Goal: Find specific page/section: Find specific page/section

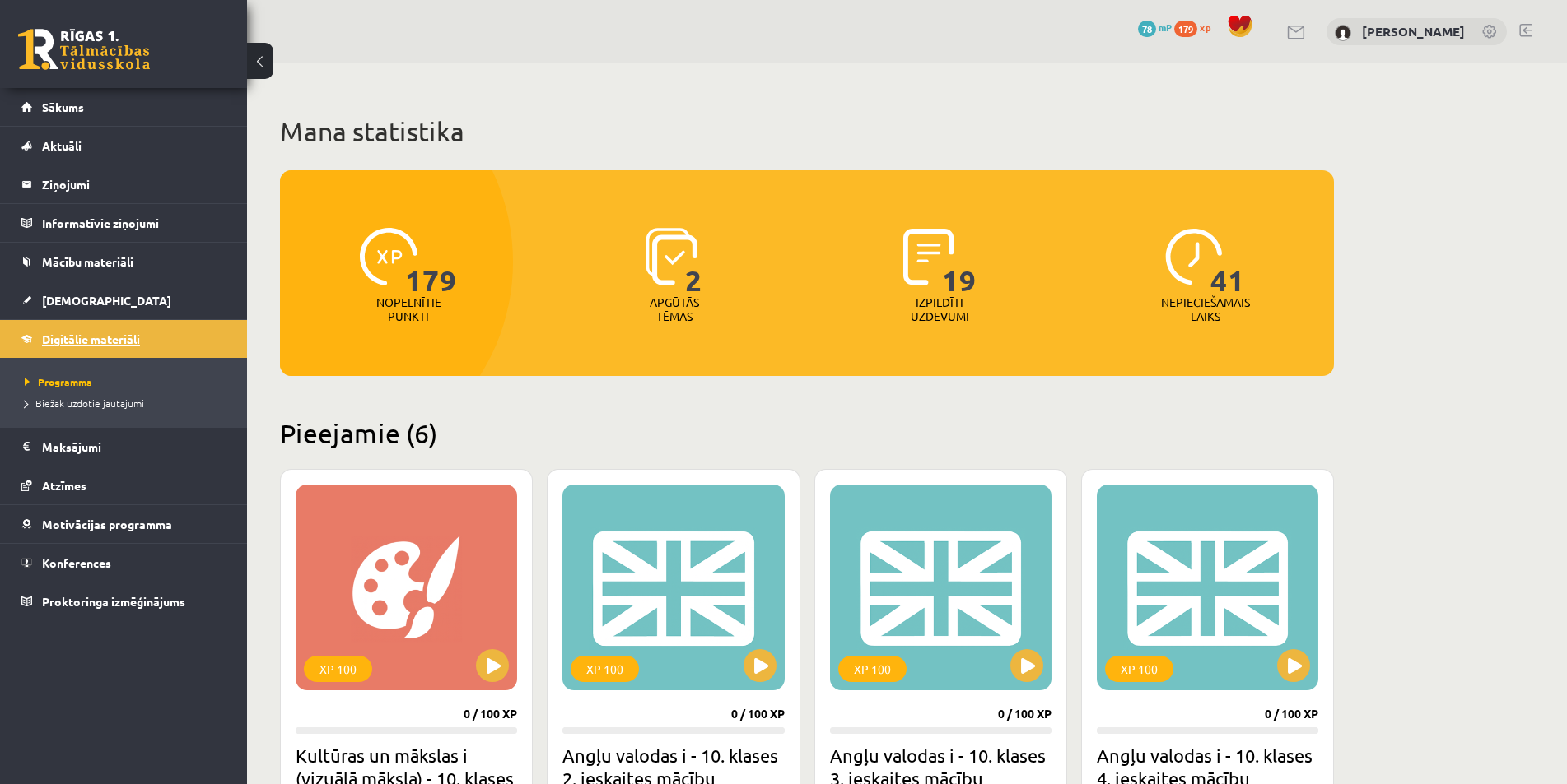
scroll to position [494, 0]
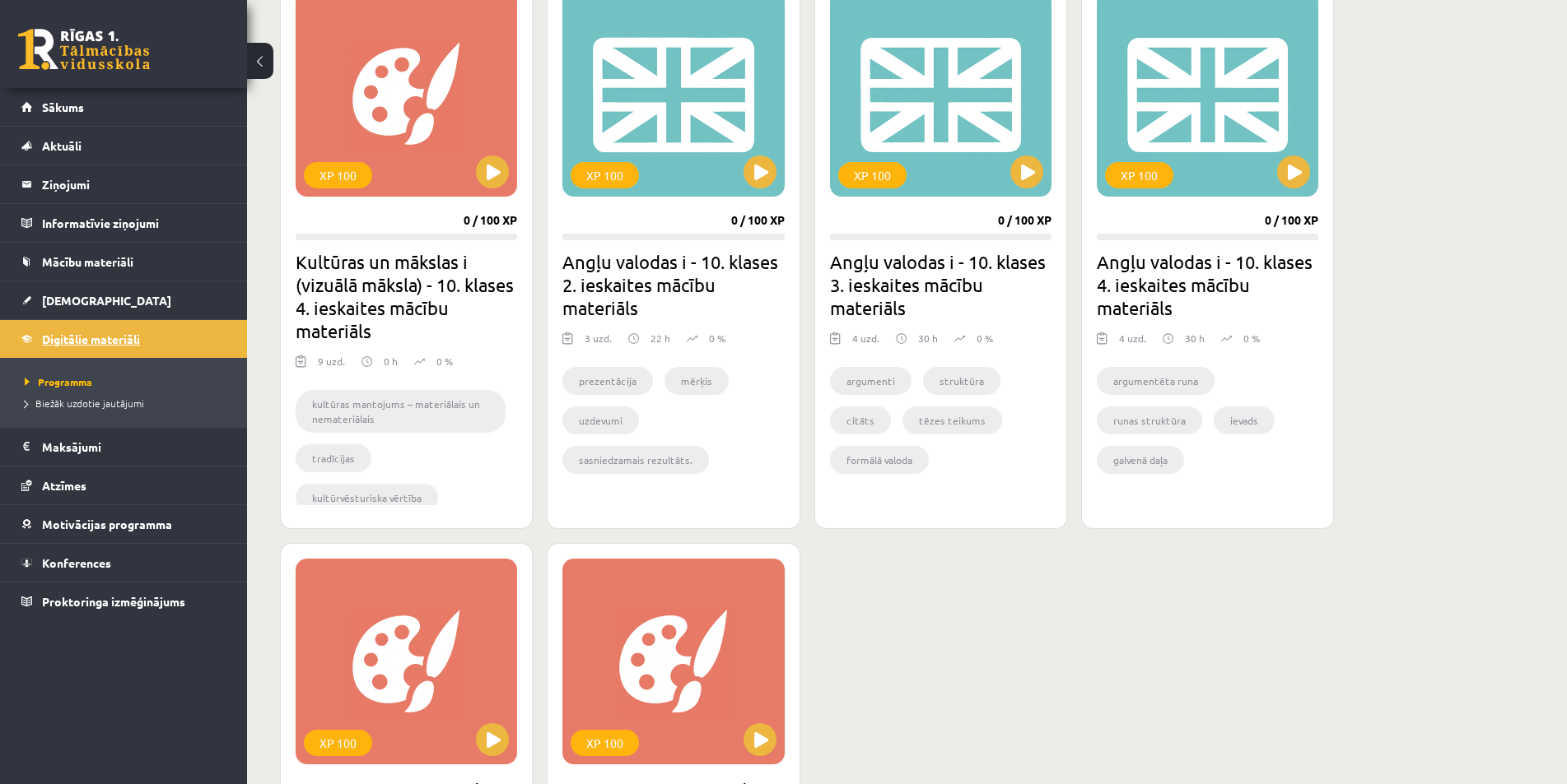
click at [66, 327] on link "Digitālie materiāli" at bounding box center [124, 338] width 205 height 37
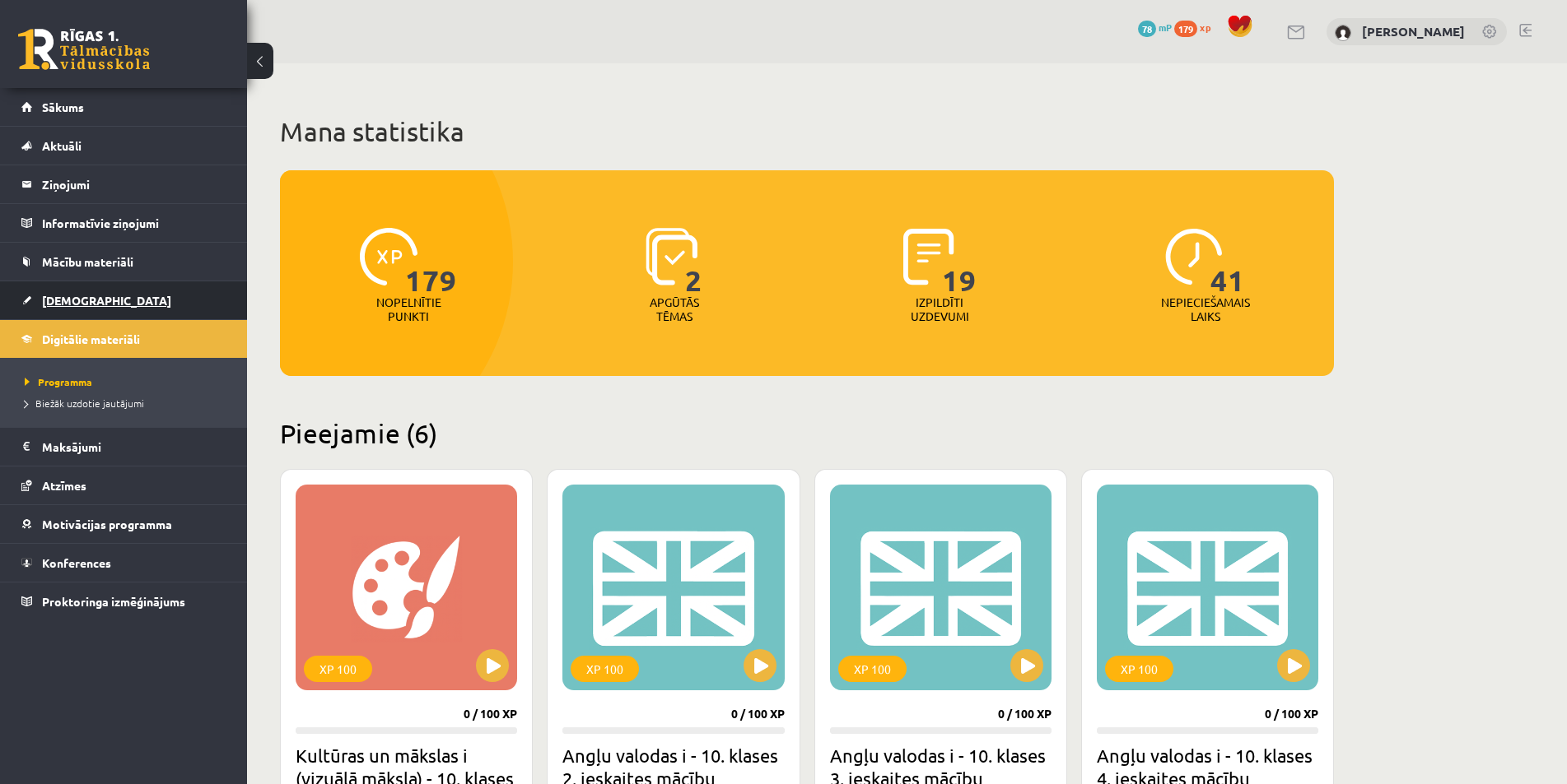
click at [78, 296] on span "[DEMOGRAPHIC_DATA]" at bounding box center [106, 300] width 129 height 15
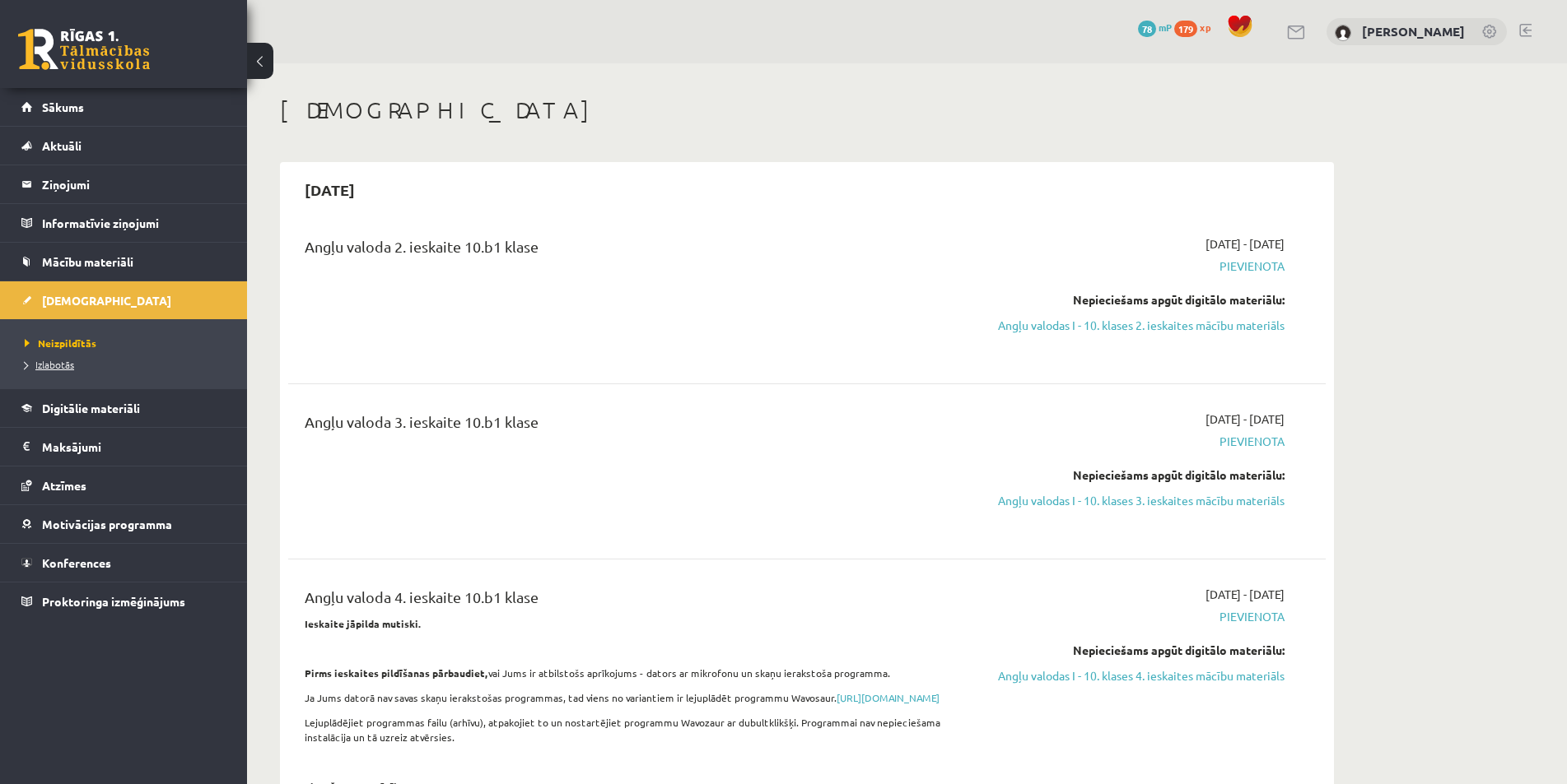
click at [53, 359] on span "Izlabotās" at bounding box center [49, 364] width 50 height 13
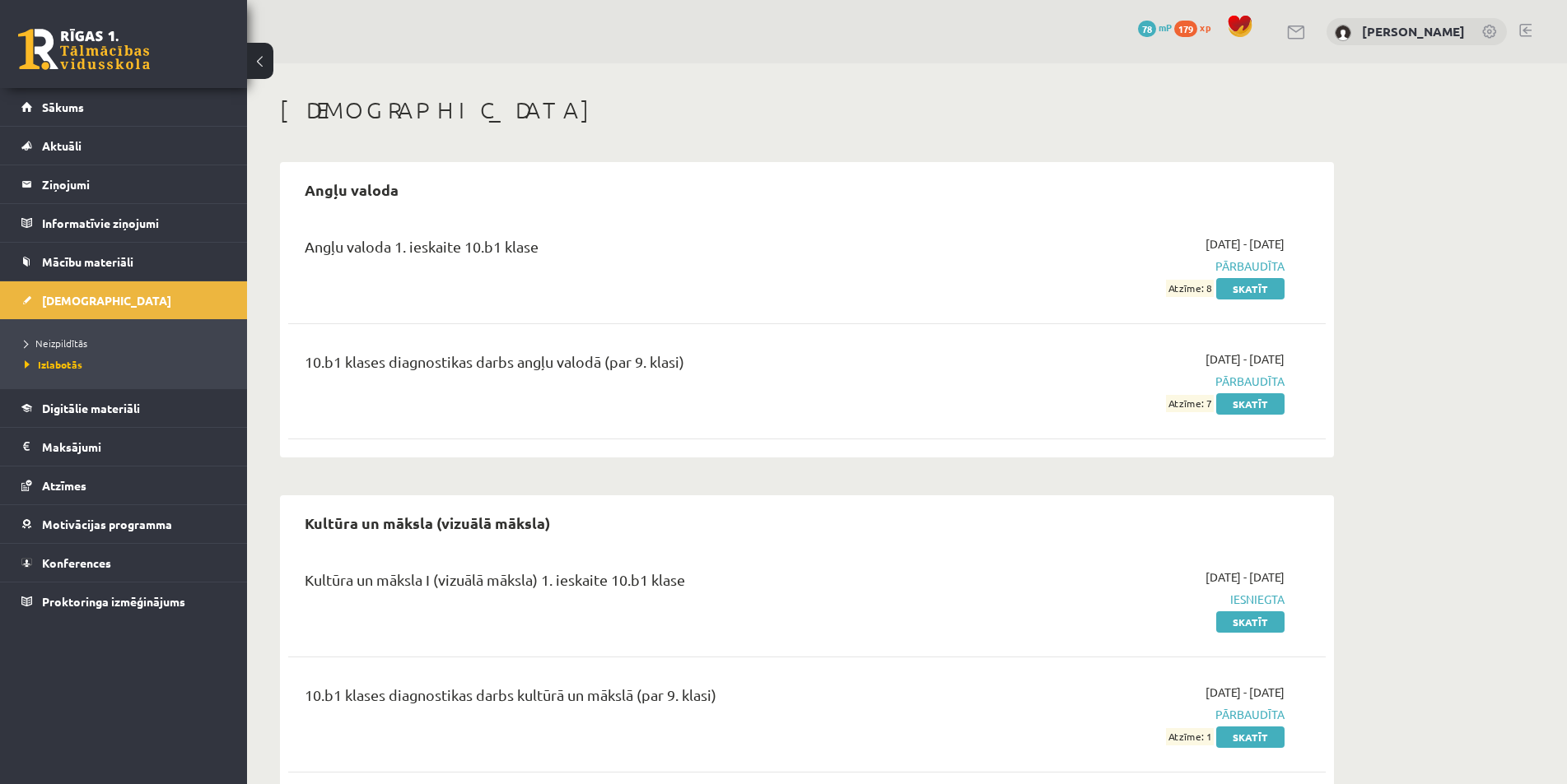
scroll to position [39, 0]
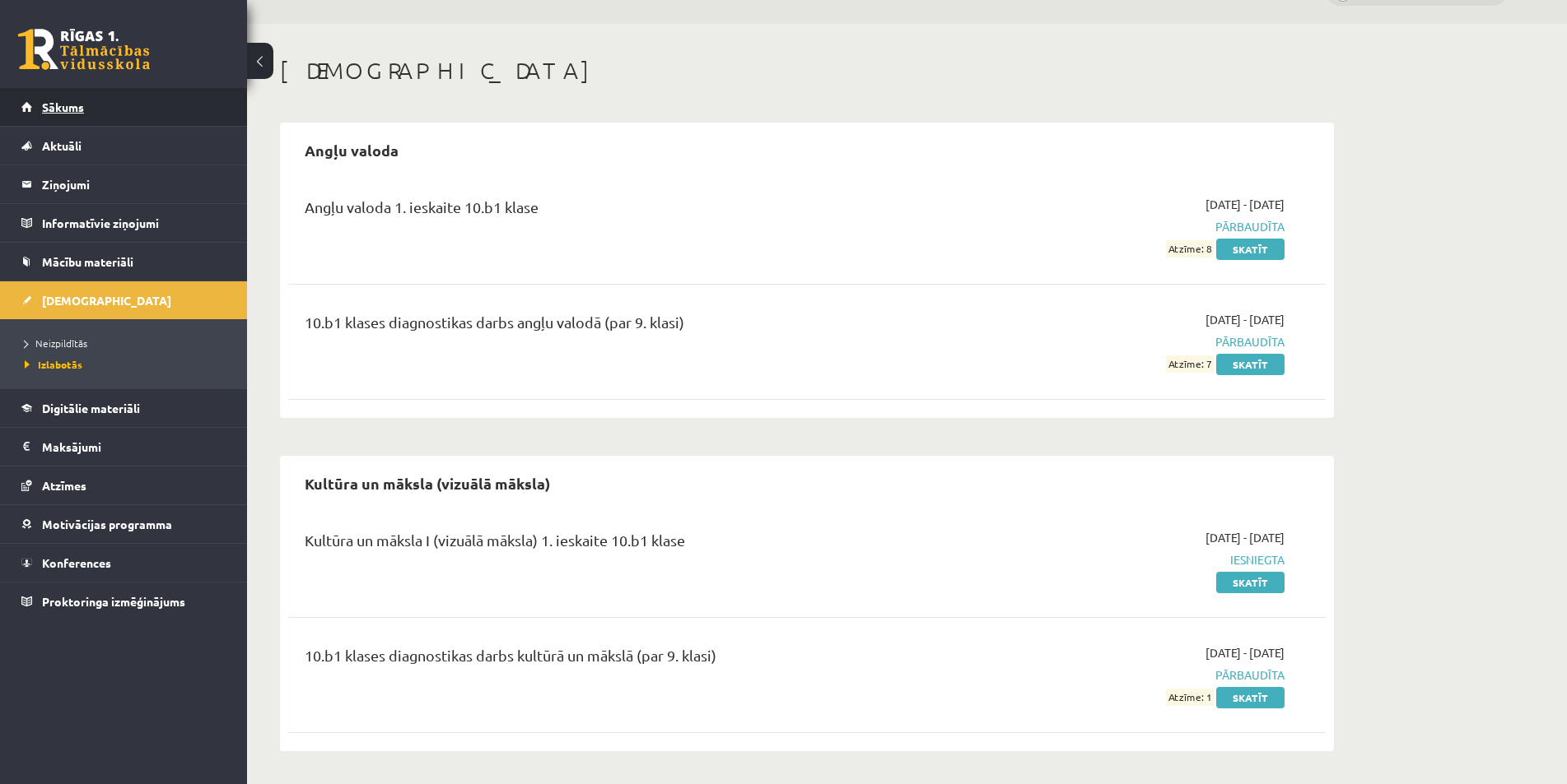
click at [58, 91] on link "Sākums" at bounding box center [124, 106] width 205 height 37
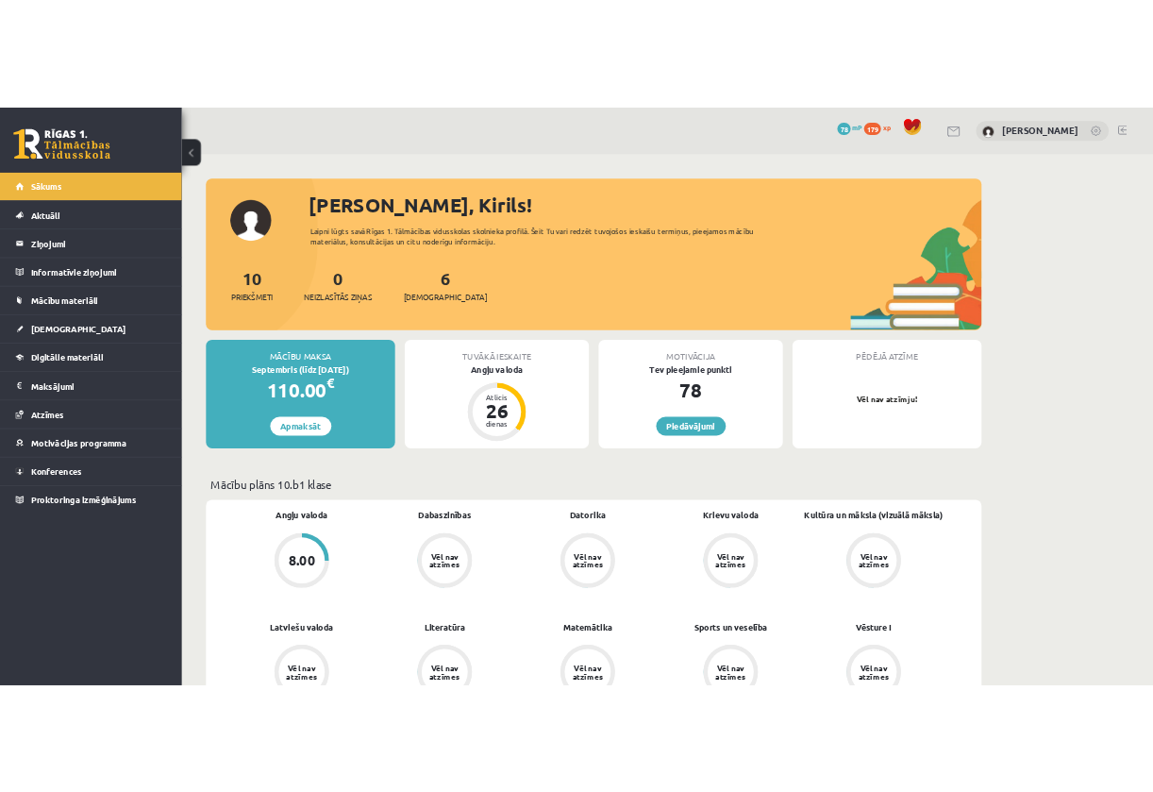
scroll to position [94, 0]
